Goal: Navigation & Orientation: Find specific page/section

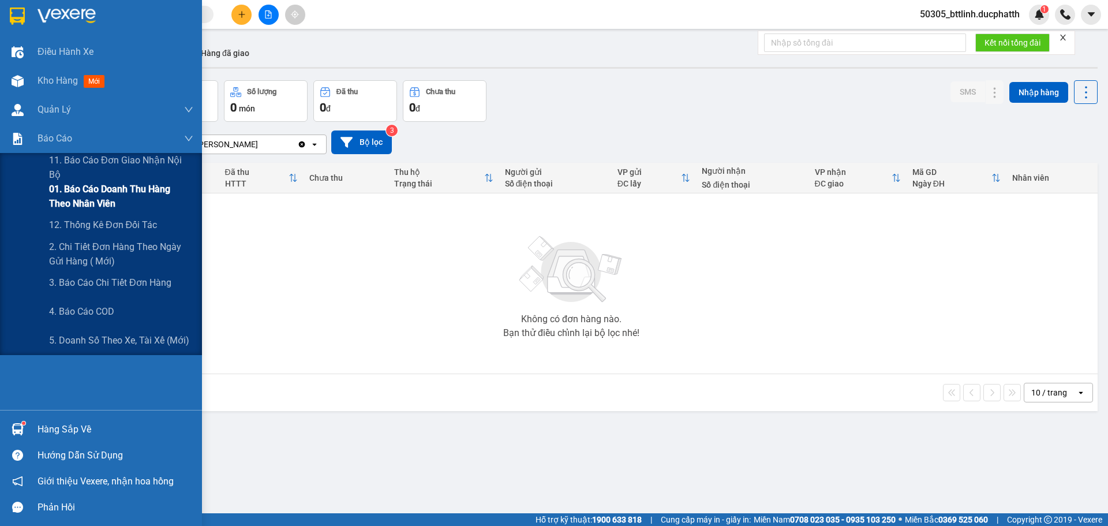
click at [81, 196] on span "01. Báo cáo doanh thu hàng theo nhân viên" at bounding box center [121, 196] width 144 height 29
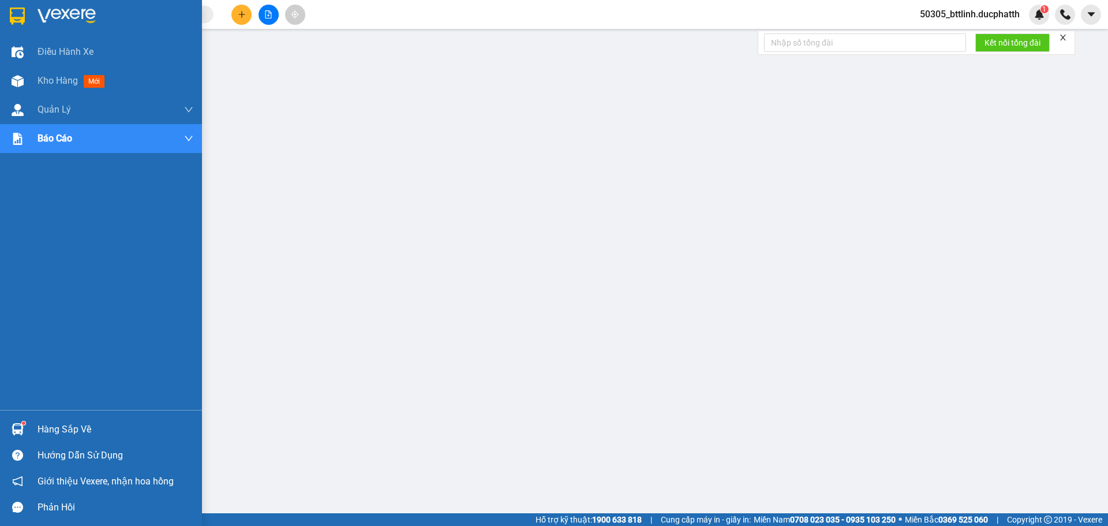
click at [45, 429] on div "Hàng sắp về" at bounding box center [116, 429] width 156 height 17
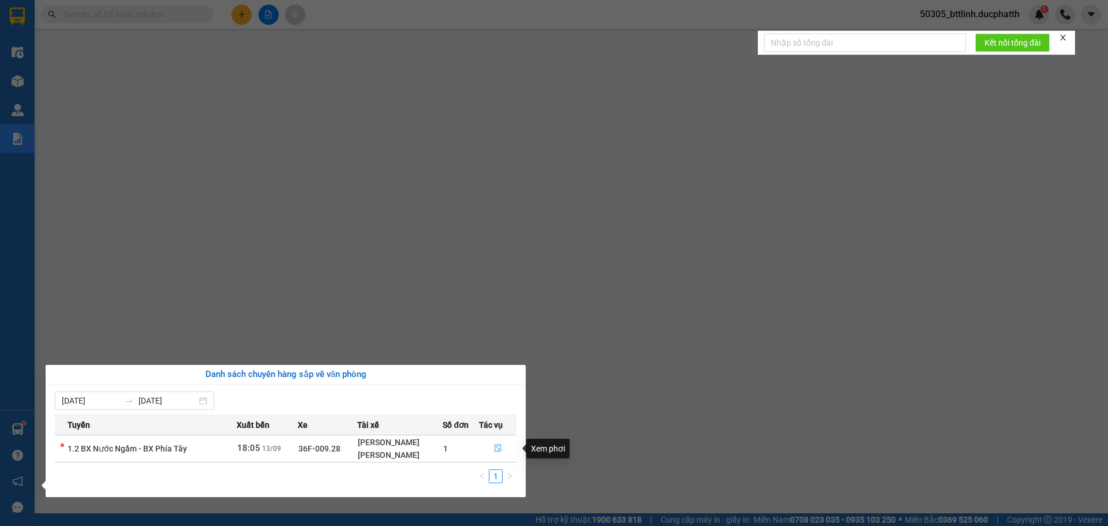
click at [496, 450] on icon "file-done" at bounding box center [498, 448] width 8 height 8
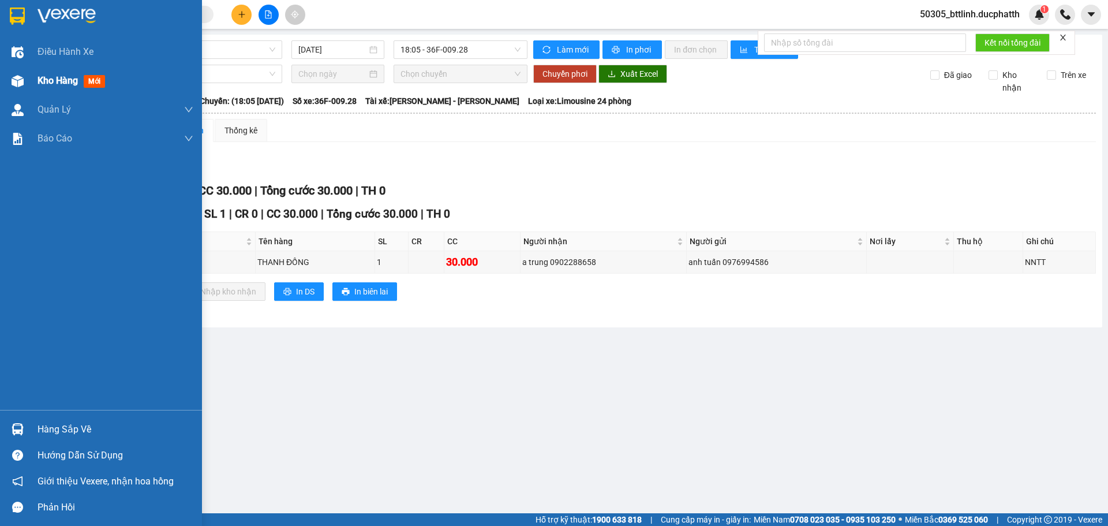
click at [38, 84] on span "Kho hàng" at bounding box center [58, 80] width 40 height 11
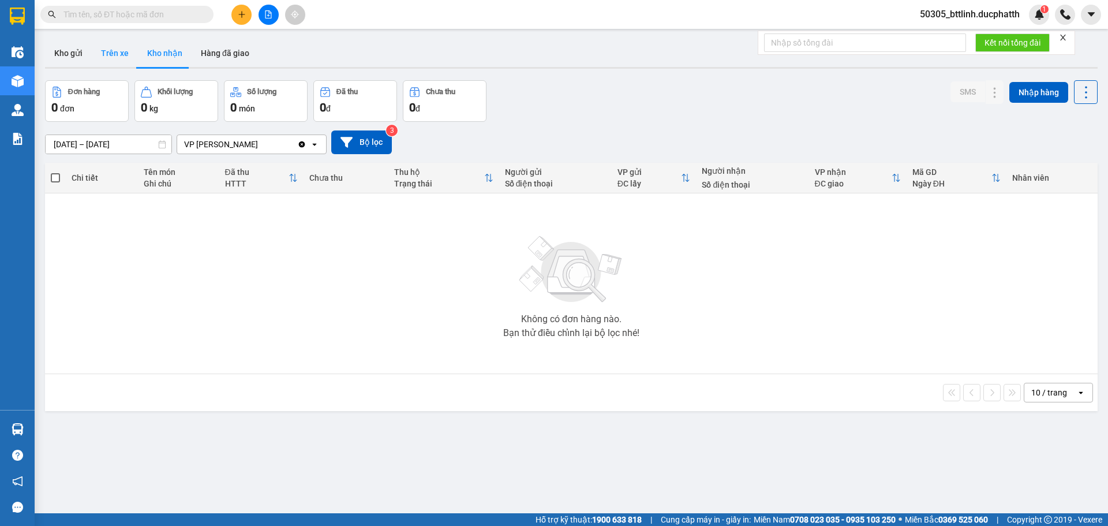
click at [115, 53] on button "Trên xe" at bounding box center [115, 53] width 46 height 28
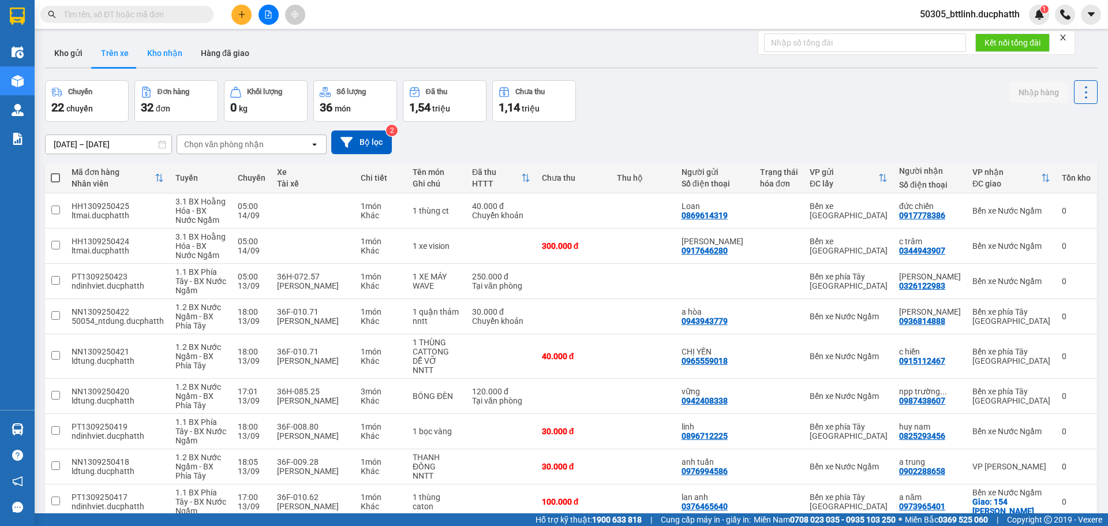
click at [159, 53] on button "Kho nhận" at bounding box center [165, 53] width 54 height 28
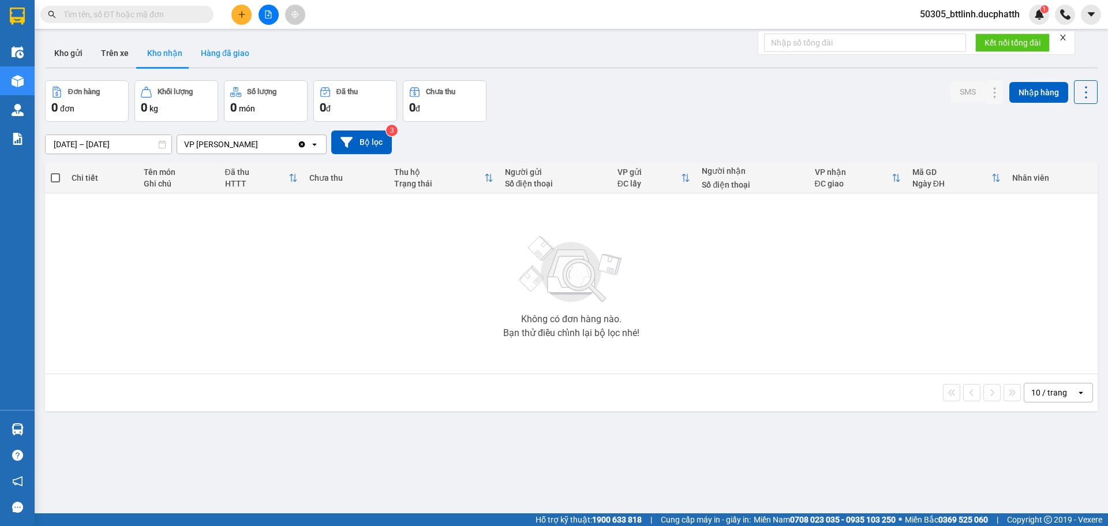
click at [224, 53] on button "Hàng đã giao" at bounding box center [225, 53] width 67 height 28
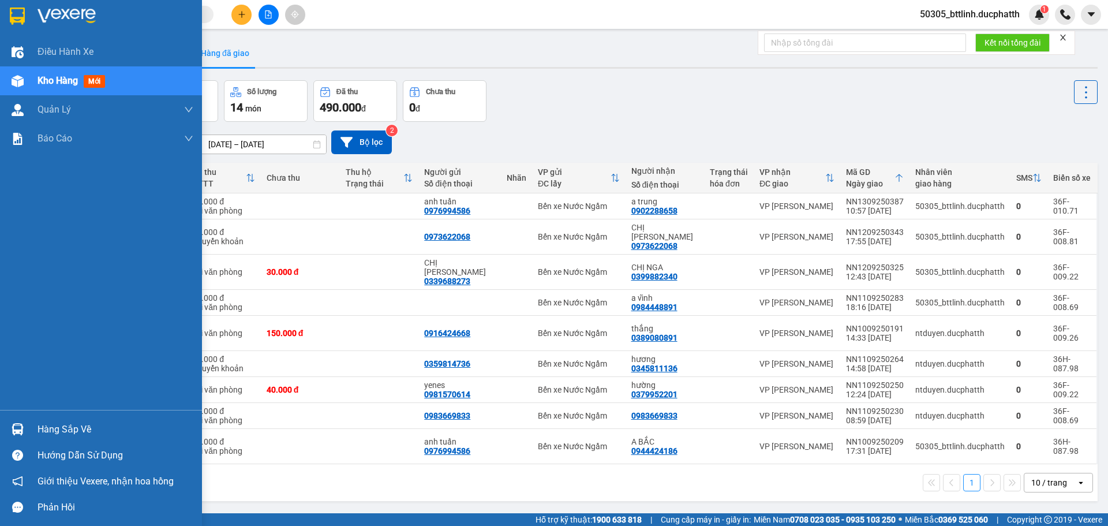
click at [15, 424] on img at bounding box center [18, 429] width 12 height 12
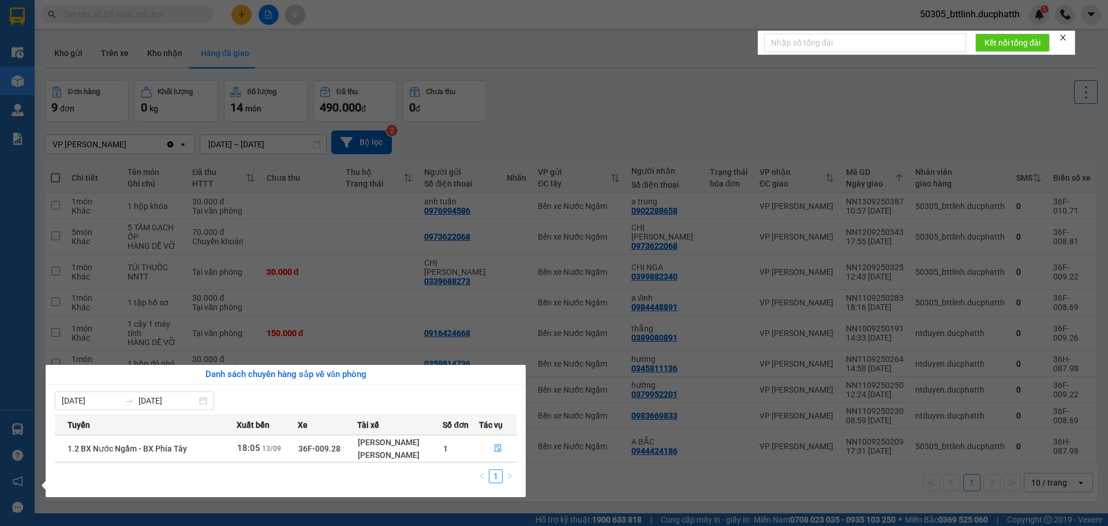
click at [571, 481] on section "Kết quả tìm kiếm ( 0 ) Bộ lọc No Data 50305_bttlinh.ducphatth 1 Điều hành xe Kh…" at bounding box center [554, 263] width 1108 height 526
